Goal: Check status

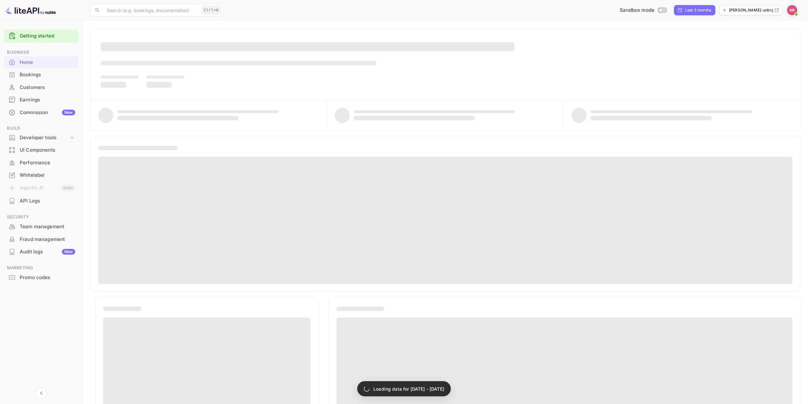
click at [42, 73] on div "Bookings" at bounding box center [48, 74] width 56 height 7
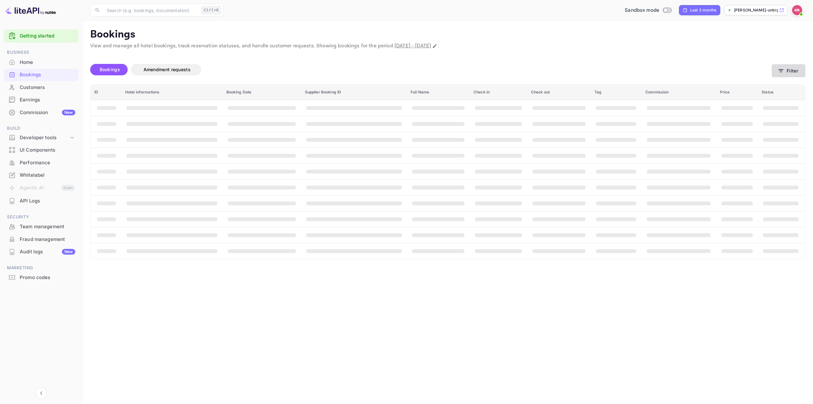
click at [780, 70] on icon "button" at bounding box center [781, 71] width 6 height 6
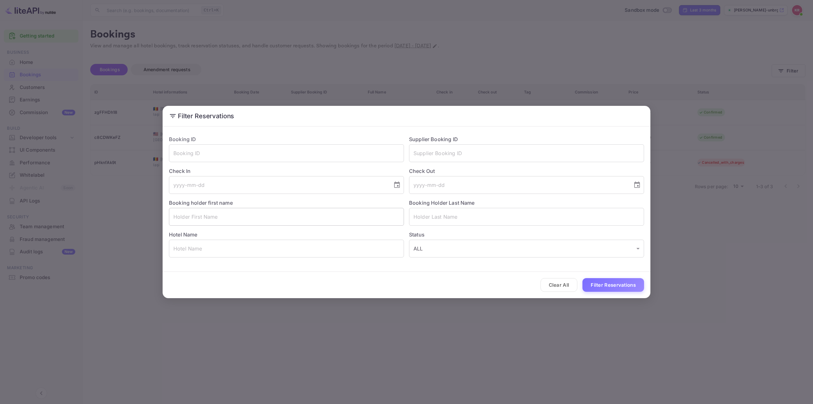
click at [323, 215] on input "text" at bounding box center [286, 217] width 235 height 18
paste input "[PERSON_NAME]"
click at [209, 219] on input "[PERSON_NAME]" at bounding box center [286, 217] width 235 height 18
type input "Qusai"
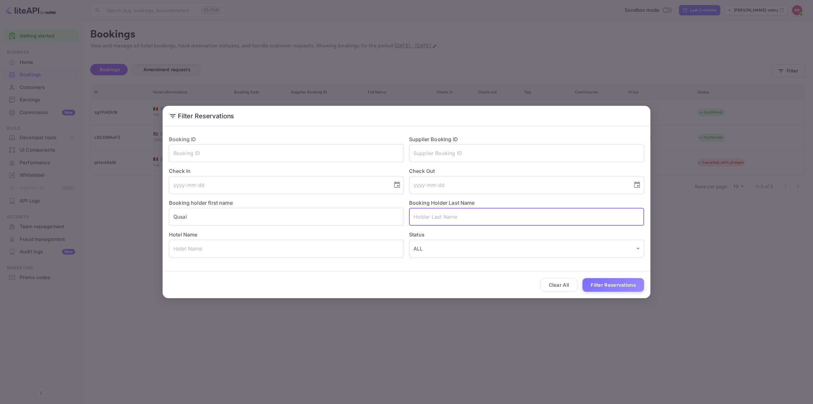
click at [442, 219] on input "text" at bounding box center [526, 217] width 235 height 18
paste input "Tambawalla"
type input "Tambawalla"
click at [361, 211] on input "Qusai" at bounding box center [286, 217] width 235 height 18
type input "Qusai"
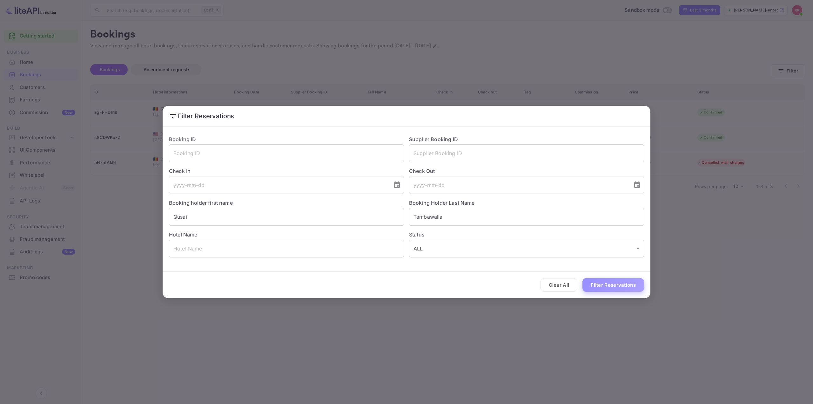
click at [606, 282] on button "Filter Reservations" at bounding box center [614, 285] width 62 height 14
drag, startPoint x: 328, startPoint y: 204, endPoint x: 324, endPoint y: 205, distance: 3.9
click at [327, 204] on div "Booking holder first name [PERSON_NAME] ​" at bounding box center [284, 210] width 240 height 32
click at [287, 216] on input "Qusai" at bounding box center [286, 217] width 235 height 18
drag, startPoint x: 276, startPoint y: 215, endPoint x: 57, endPoint y: 202, distance: 219.6
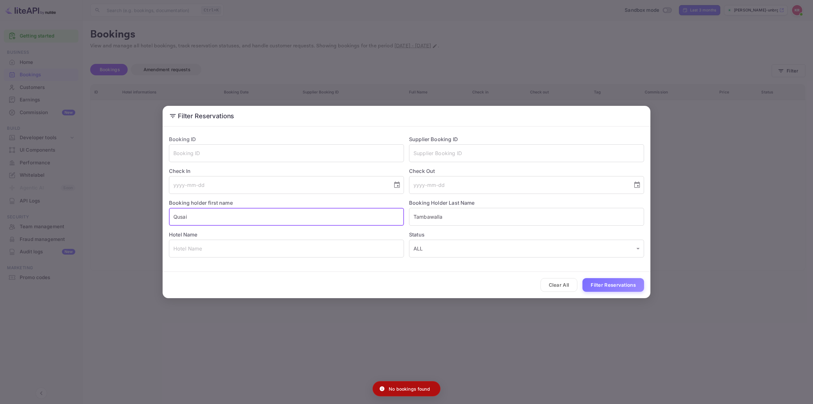
click at [57, 202] on div "Filter Reservations Booking ID ​ Supplier Booking ID ​ Check In ​ Check Out ​ B…" at bounding box center [406, 202] width 813 height 404
click at [614, 284] on button "Filter Reservations" at bounding box center [614, 285] width 62 height 14
click at [626, 319] on div "Filter Reservations Booking ID ​ Supplier Booking ID ​ Check In ​ Check Out ​ B…" at bounding box center [406, 202] width 813 height 404
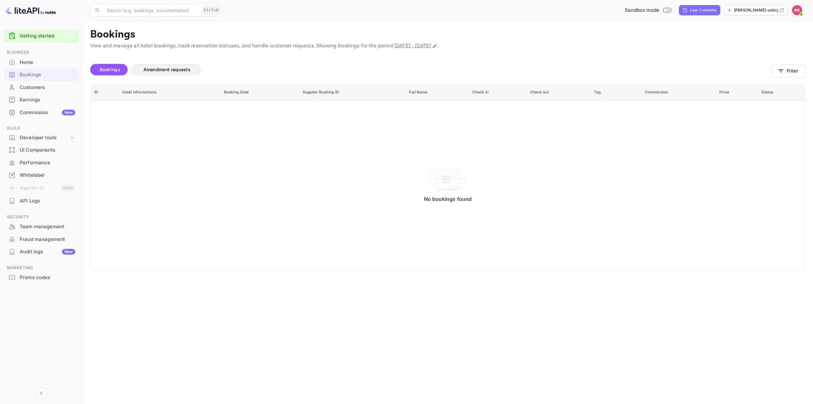
click at [747, 337] on main "Bookings View and manage all hotel bookings, track reservation statuses, and ha…" at bounding box center [448, 212] width 731 height 383
click at [666, 9] on input "Switch to Production mode" at bounding box center [665, 10] width 13 height 4
checkbox input "true"
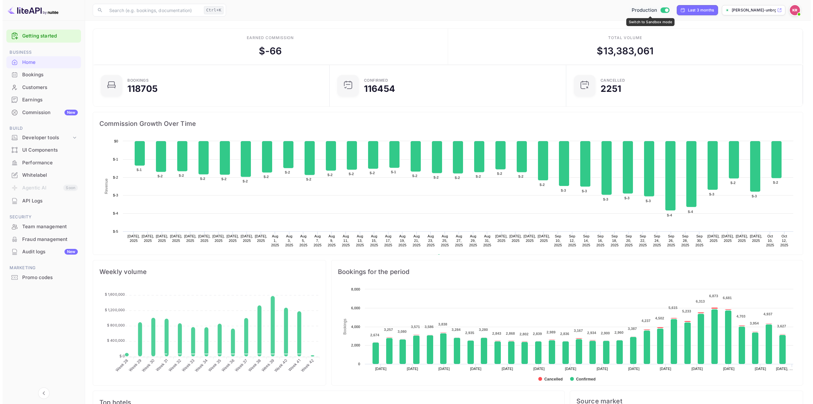
scroll to position [98, 228]
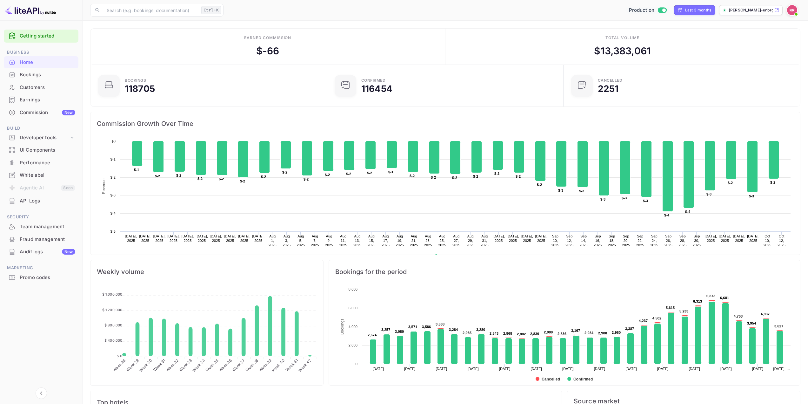
click at [44, 75] on div "Bookings" at bounding box center [48, 74] width 56 height 7
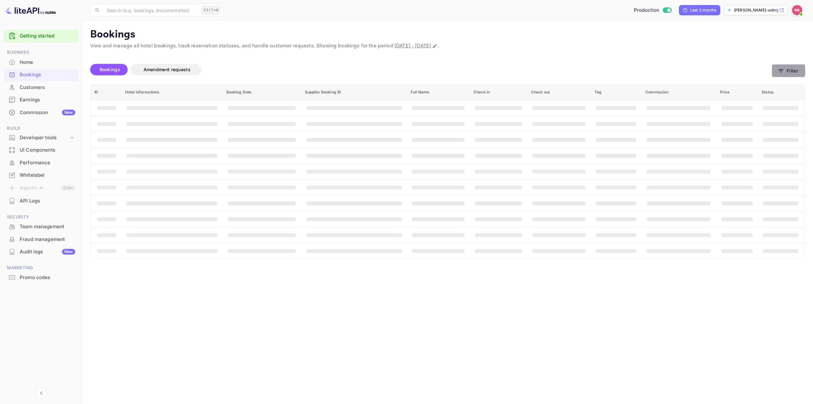
click at [794, 70] on button "Filter" at bounding box center [789, 70] width 34 height 13
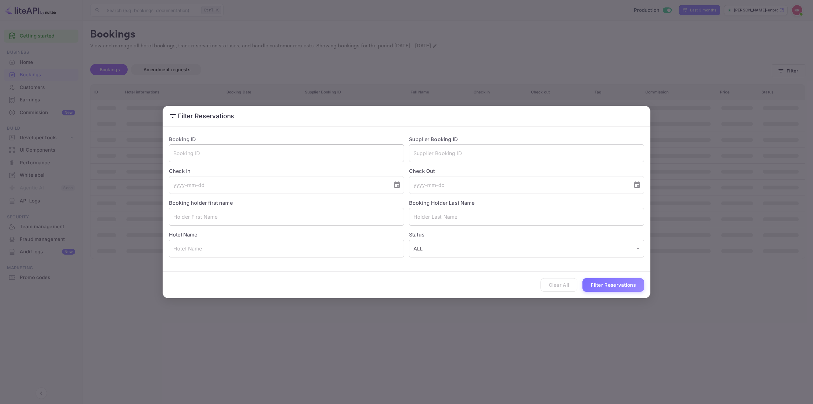
click at [356, 154] on input "text" at bounding box center [286, 153] width 235 height 18
paste input "qs3N27cai"
type input "qs3N27cai"
click at [612, 285] on button "Filter Reservations" at bounding box center [614, 285] width 62 height 14
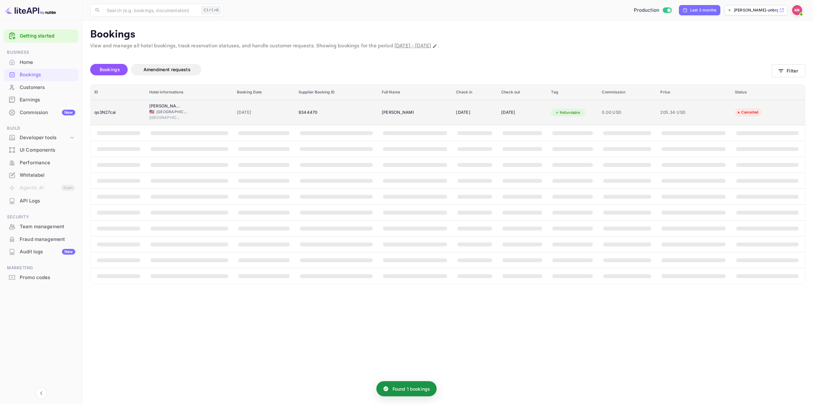
click at [541, 110] on div "[DATE]" at bounding box center [522, 112] width 42 height 10
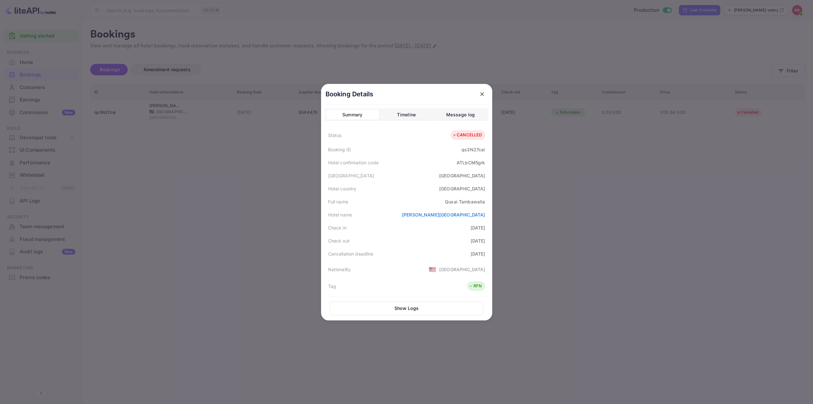
click at [403, 116] on div "Timeline" at bounding box center [406, 115] width 19 height 8
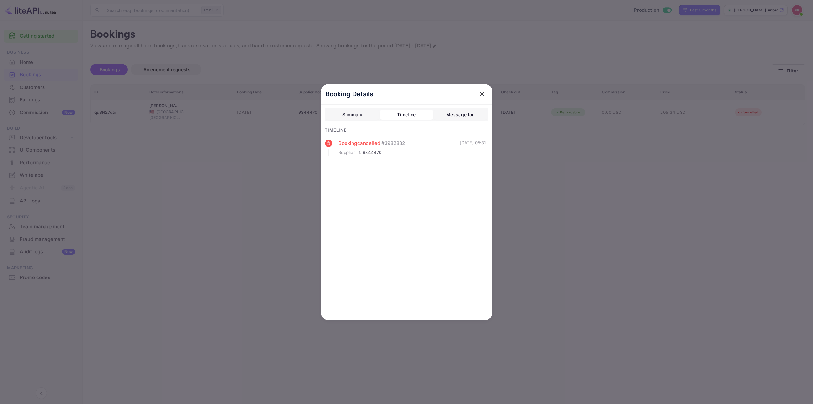
drag, startPoint x: 442, startPoint y: 146, endPoint x: 486, endPoint y: 146, distance: 44.5
click at [486, 146] on div "Booking cancelled # 3982882 Supplier ID : 9344470 [DATE] 05:31" at bounding box center [407, 155] width 164 height 30
click at [446, 159] on div "Booking cancelled # 3982882 Supplier ID : 9344470 [DATE] 05:31" at bounding box center [407, 155] width 164 height 30
click at [358, 115] on div "Summary" at bounding box center [352, 115] width 20 height 8
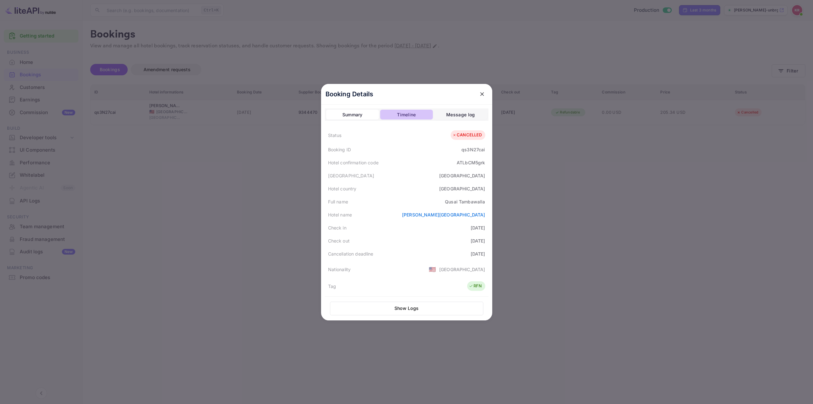
click at [412, 112] on div "Timeline" at bounding box center [406, 115] width 19 height 8
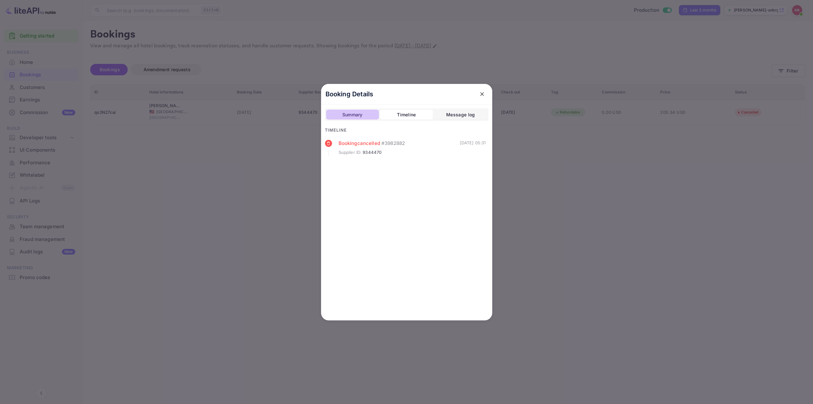
click at [345, 116] on div "Summary" at bounding box center [352, 115] width 20 height 8
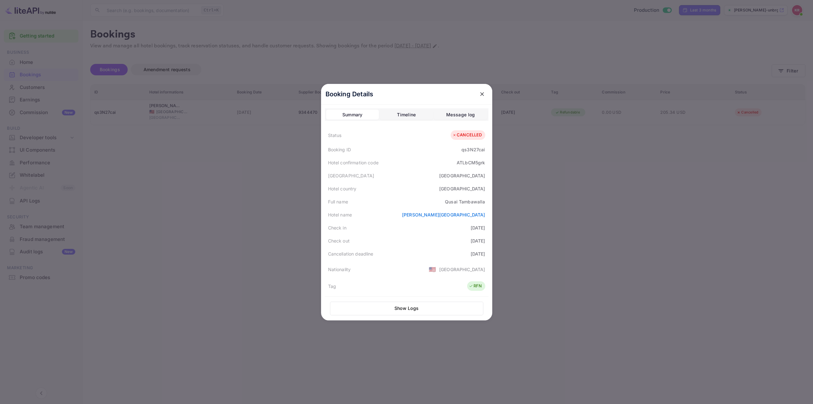
drag, startPoint x: 456, startPoint y: 254, endPoint x: 481, endPoint y: 254, distance: 25.7
click at [481, 254] on div "Cancellation deadline [DATE]" at bounding box center [407, 253] width 164 height 13
click at [433, 254] on div "Cancellation deadline [DATE]" at bounding box center [407, 253] width 164 height 13
click at [540, 169] on div at bounding box center [406, 202] width 813 height 404
